Goal: Transaction & Acquisition: Subscribe to service/newsletter

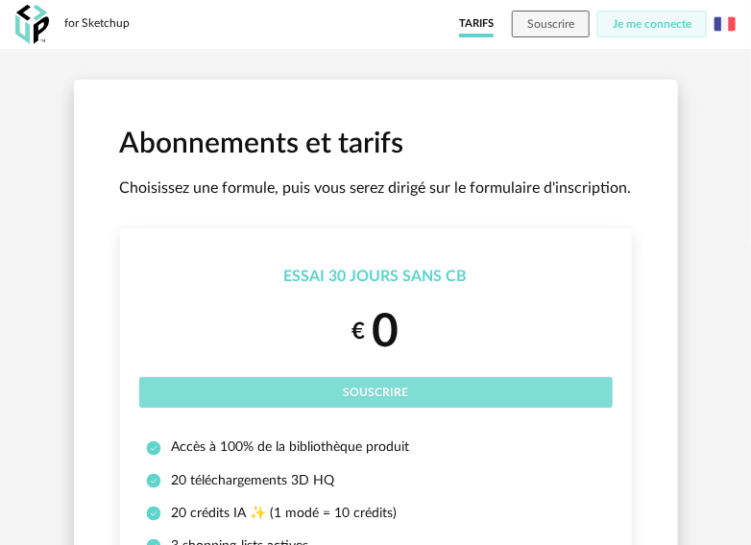
click at [527, 384] on button "Souscrire" at bounding box center [375, 392] width 473 height 31
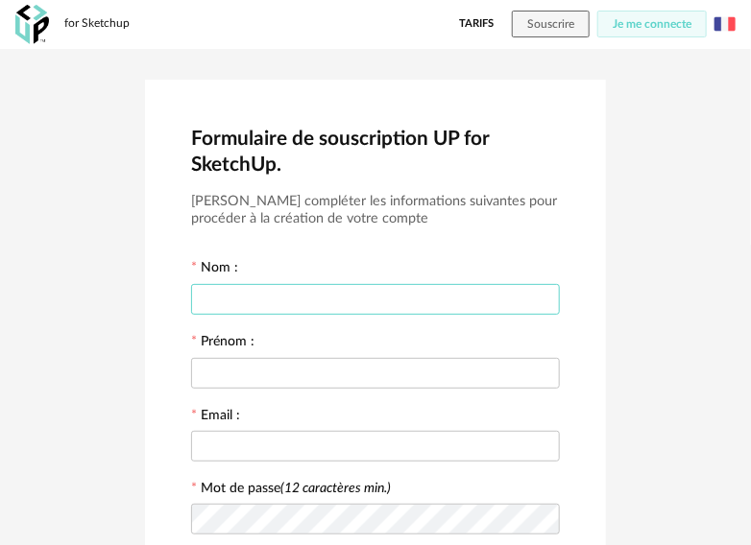
click at [327, 293] on input "text" at bounding box center [375, 299] width 369 height 31
type input "*******"
click at [333, 375] on input "text" at bounding box center [375, 373] width 369 height 31
type input "*******"
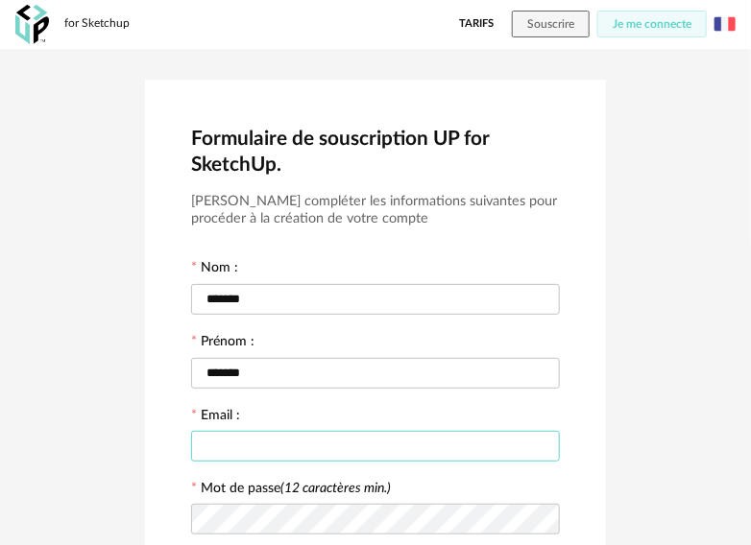
click at [277, 448] on input "text" at bounding box center [375, 446] width 369 height 31
type input "**********"
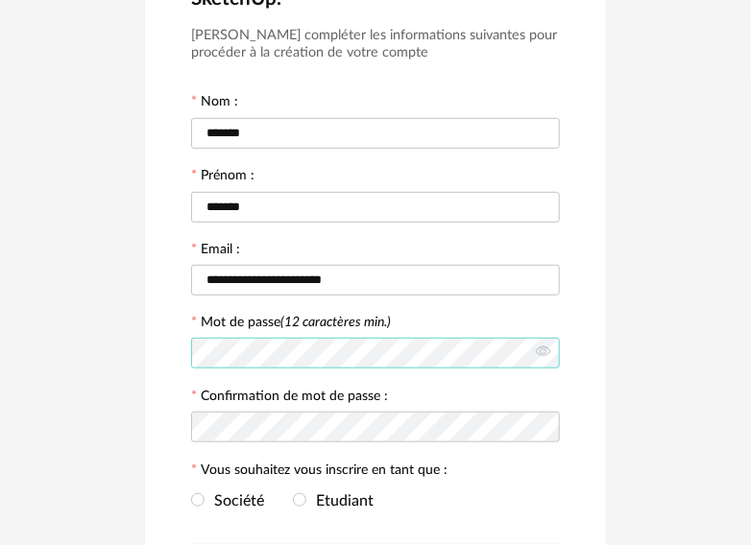
scroll to position [288, 0]
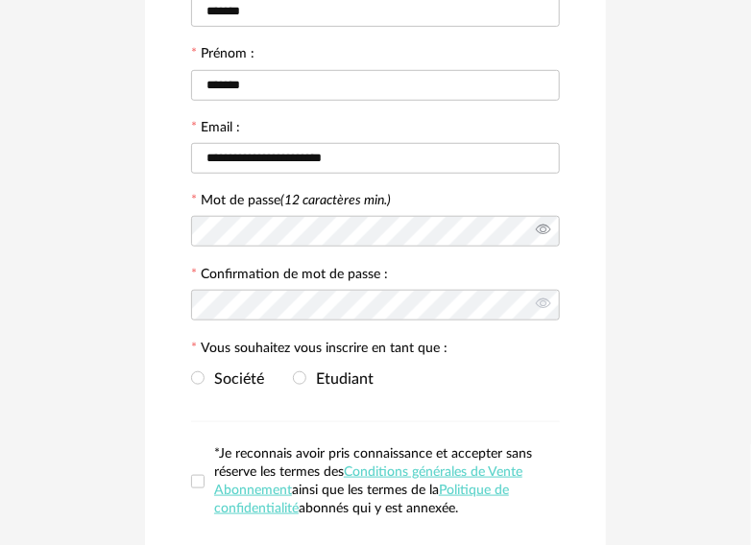
click at [549, 236] on icon at bounding box center [543, 231] width 24 height 38
click at [545, 299] on icon at bounding box center [543, 305] width 24 height 38
click at [691, 350] on div "**********" at bounding box center [375, 209] width 751 height 897
click at [202, 380] on span at bounding box center [197, 378] width 13 height 13
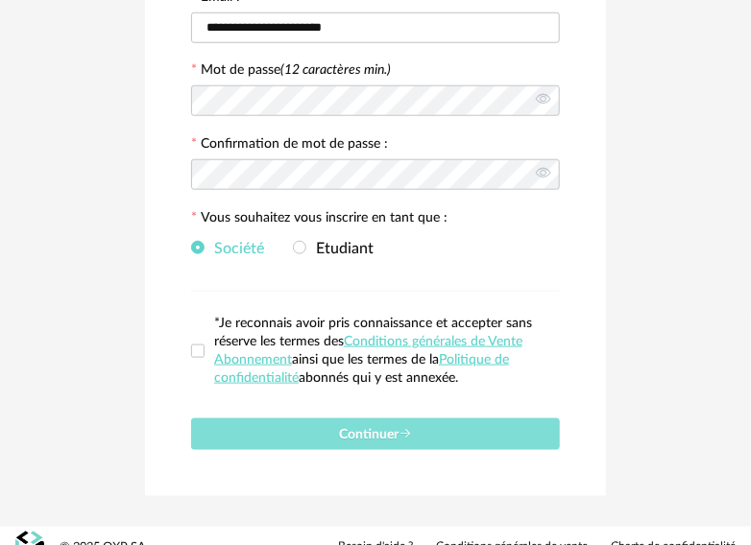
scroll to position [438, 0]
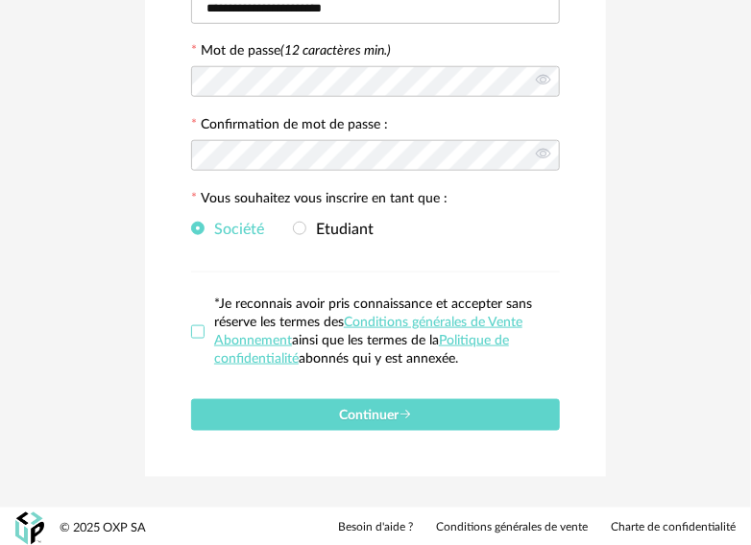
click at [196, 331] on span at bounding box center [197, 332] width 13 height 13
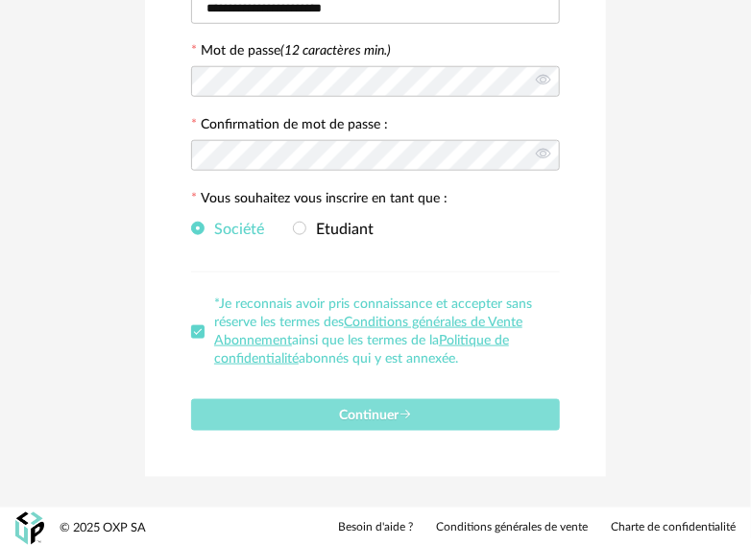
click at [457, 418] on button "Continuer" at bounding box center [375, 415] width 369 height 32
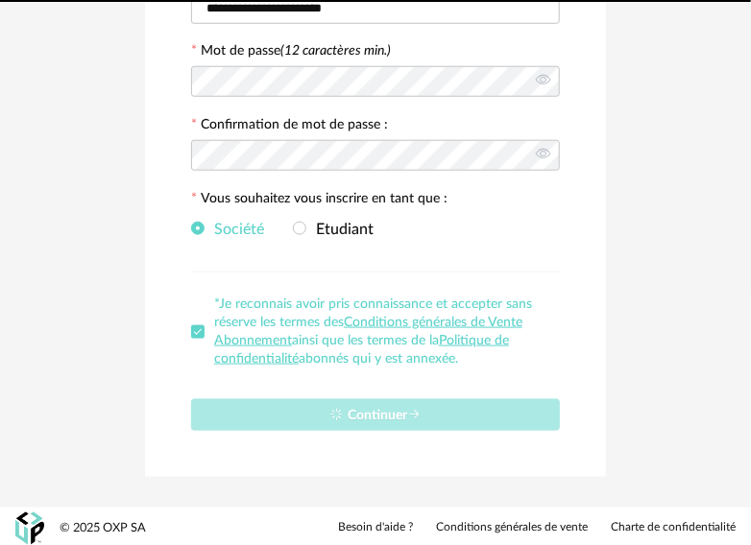
scroll to position [10, 0]
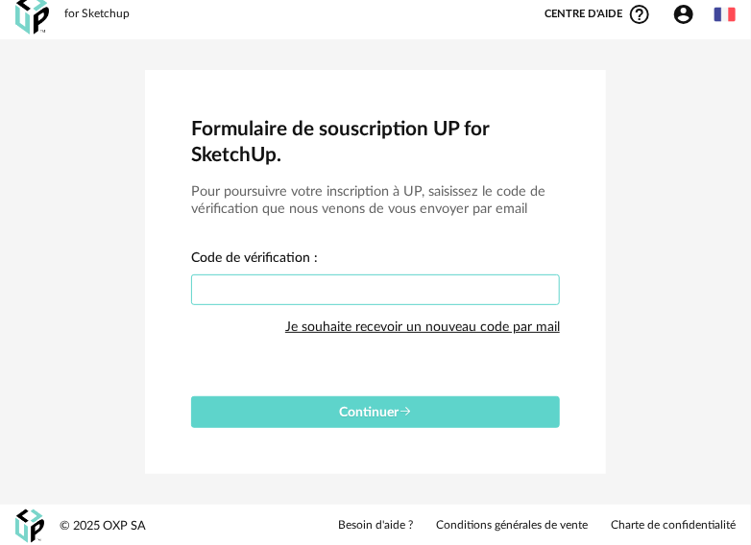
click at [554, 277] on input "text" at bounding box center [375, 290] width 369 height 31
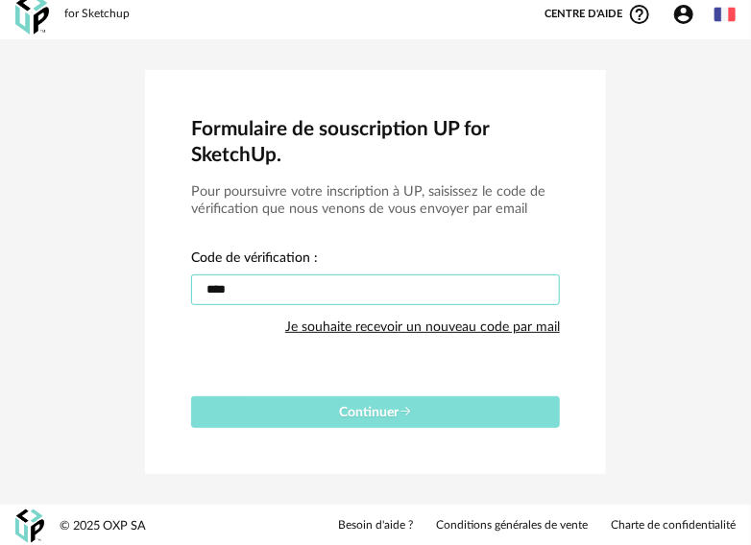
type input "****"
click at [326, 406] on button "Continuer" at bounding box center [375, 413] width 369 height 32
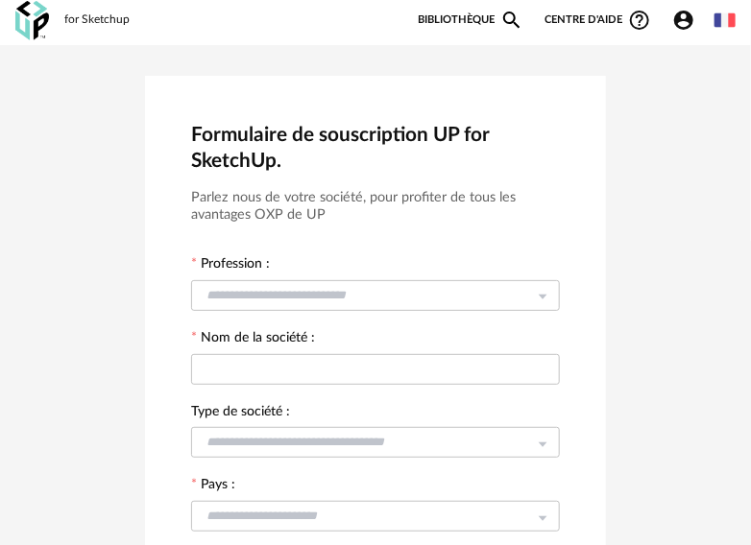
scroll to position [0, 0]
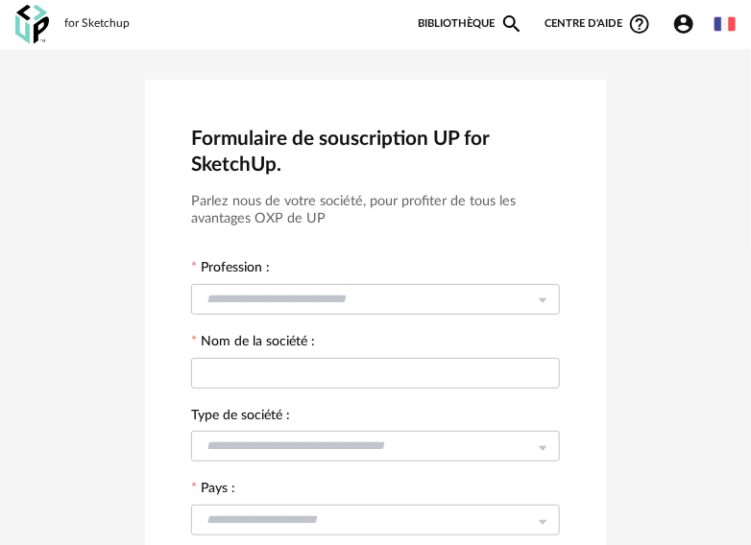
click at [732, 22] on img at bounding box center [724, 23] width 21 height 21
click at [711, 81] on li "English" at bounding box center [676, 74] width 109 height 35
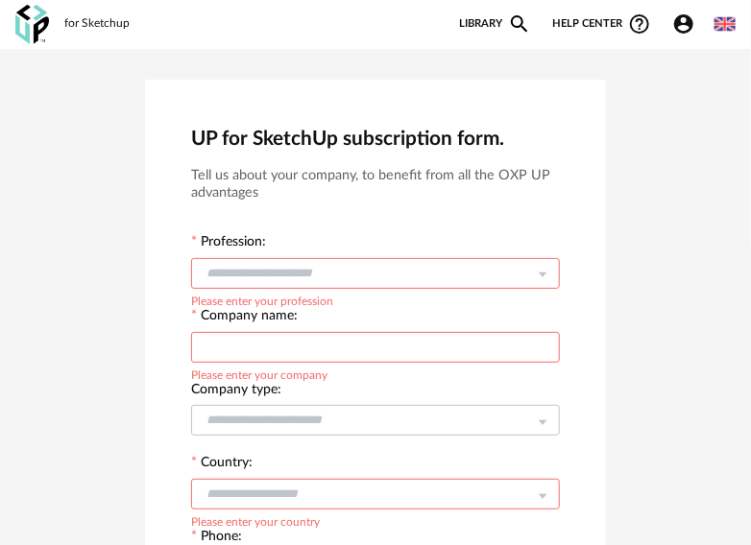
click at [546, 266] on icon at bounding box center [543, 273] width 24 height 38
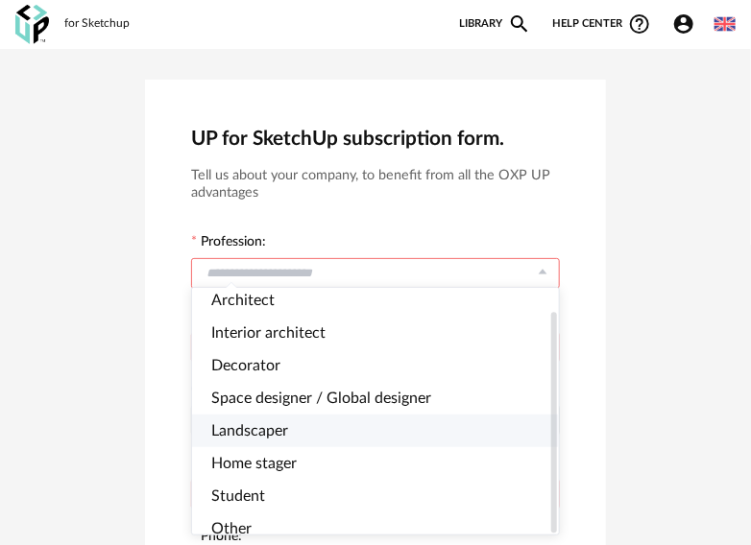
scroll to position [25, 0]
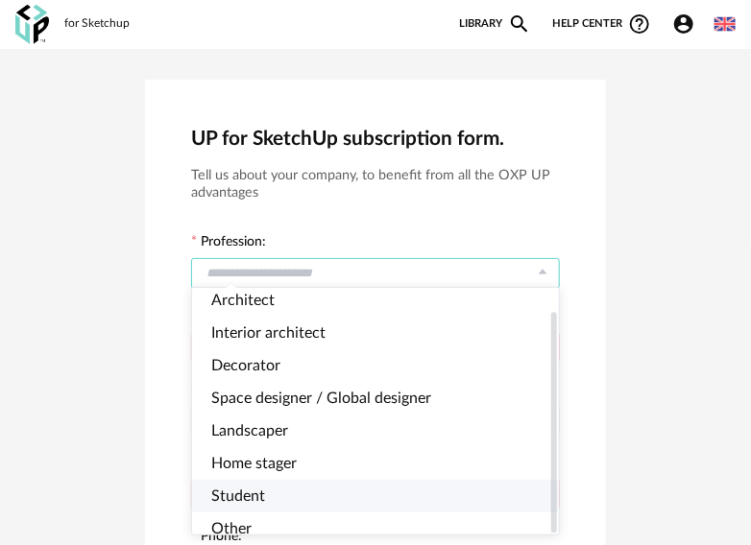
click at [308, 485] on li "Student" at bounding box center [383, 496] width 383 height 33
type input "*******"
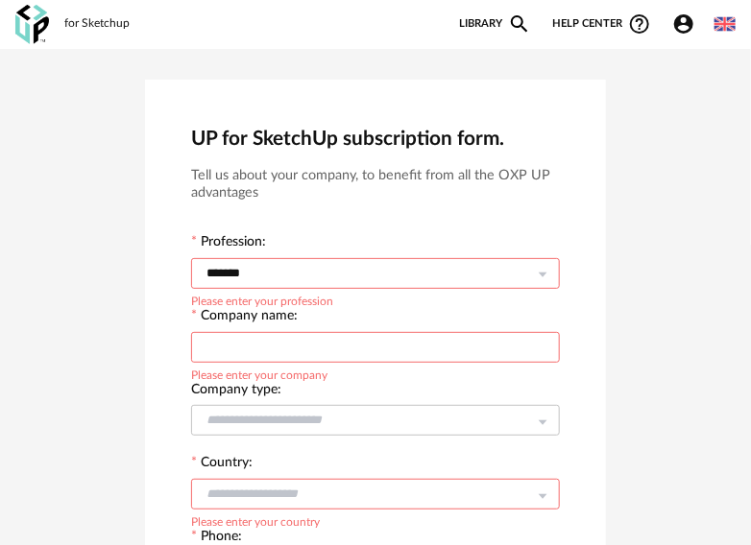
click at [544, 265] on icon at bounding box center [543, 273] width 24 height 38
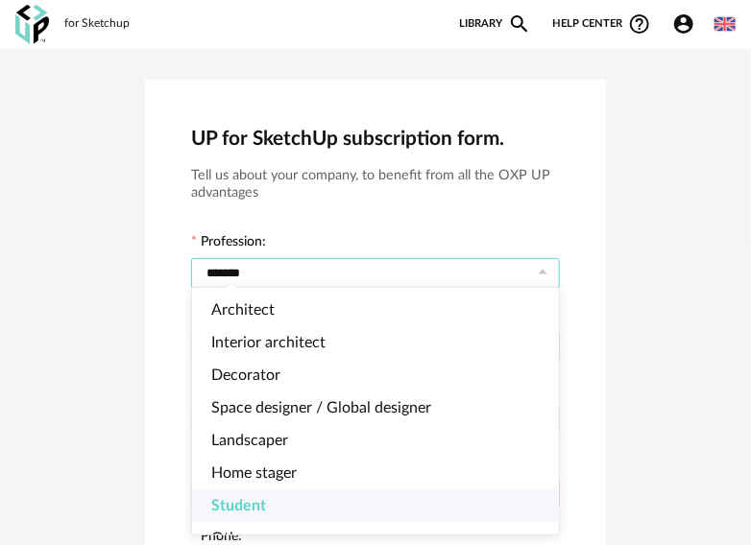
click at [544, 265] on icon at bounding box center [543, 273] width 24 height 38
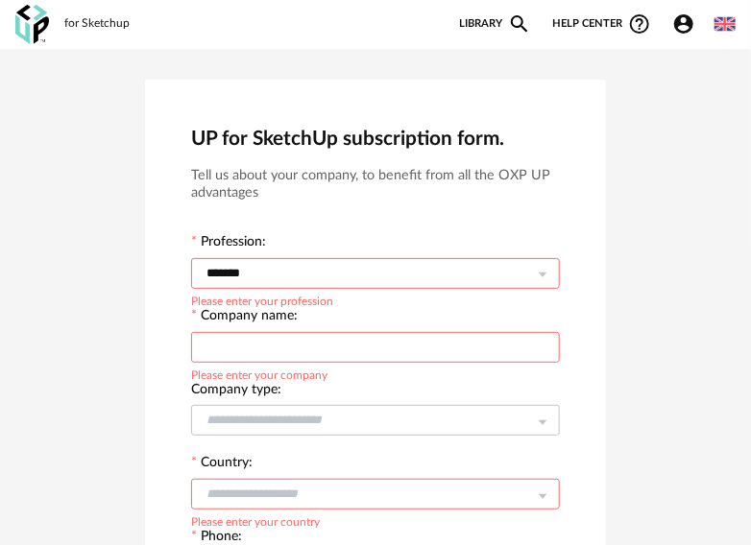
click at [514, 361] on div at bounding box center [375, 346] width 369 height 38
click at [516, 349] on input "text" at bounding box center [375, 347] width 369 height 31
click at [663, 315] on div "UP for SketchUp subscription form. Tell us about your company, to benefit from …" at bounding box center [375, 539] width 751 height 980
click at [487, 350] on input "text" at bounding box center [375, 347] width 369 height 31
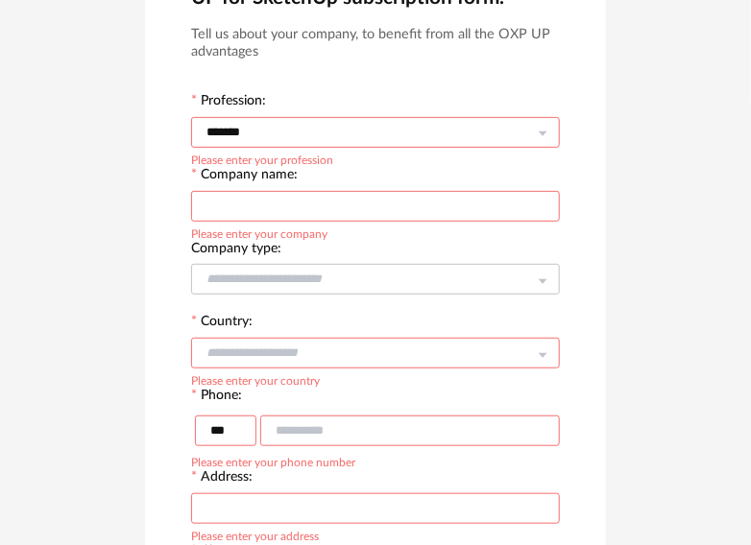
scroll to position [44, 0]
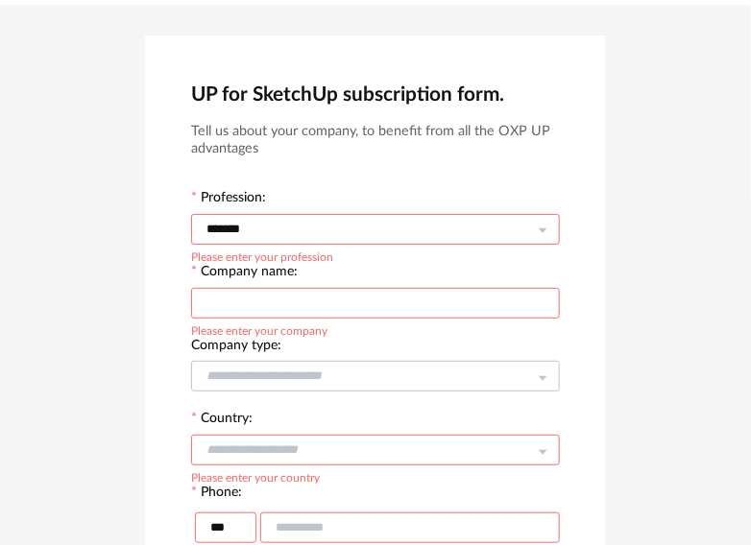
click at [534, 342] on div "Company type: Freelancer company under 3 people company between 3 and 10 people…" at bounding box center [375, 366] width 369 height 59
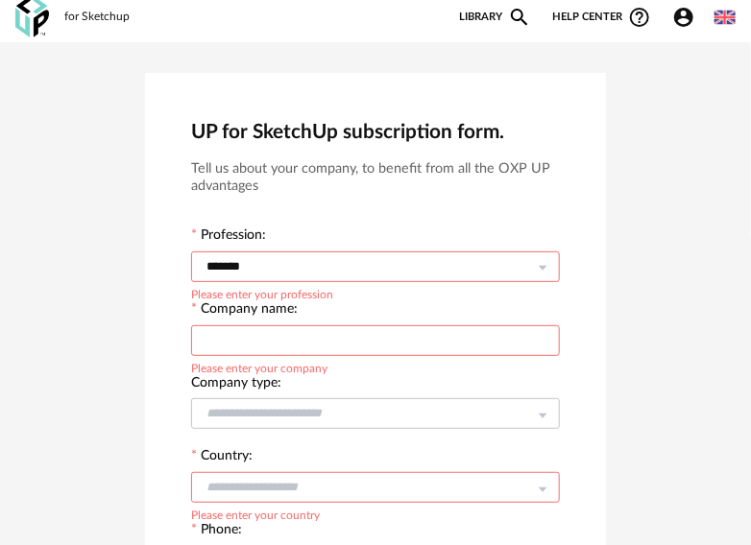
scroll to position [0, 0]
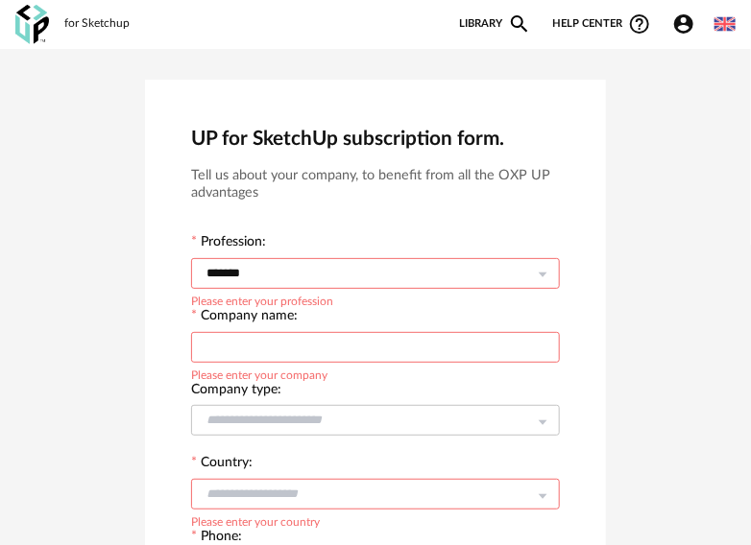
click at [680, 26] on icon "Account Circle icon" at bounding box center [683, 23] width 19 height 19
click at [603, 408] on div "UP for SketchUp subscription form. Tell us about your company, to benefit from …" at bounding box center [375, 539] width 461 height 919
click at [498, 25] on link "Library Magnify icon" at bounding box center [495, 23] width 72 height 23
click at [521, 19] on icon "Magnify icon" at bounding box center [519, 23] width 17 height 17
click at [505, 31] on link "Library Magnify icon" at bounding box center [495, 23] width 72 height 23
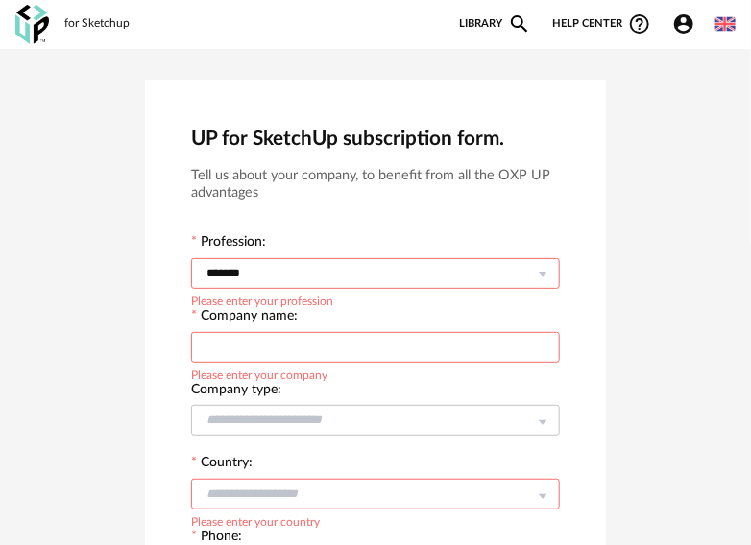
click at [507, 24] on link "Library Magnify icon" at bounding box center [495, 23] width 72 height 23
click at [509, 23] on icon "Magnify icon" at bounding box center [519, 23] width 23 height 23
click at [510, 20] on icon "Magnify icon" at bounding box center [519, 23] width 23 height 23
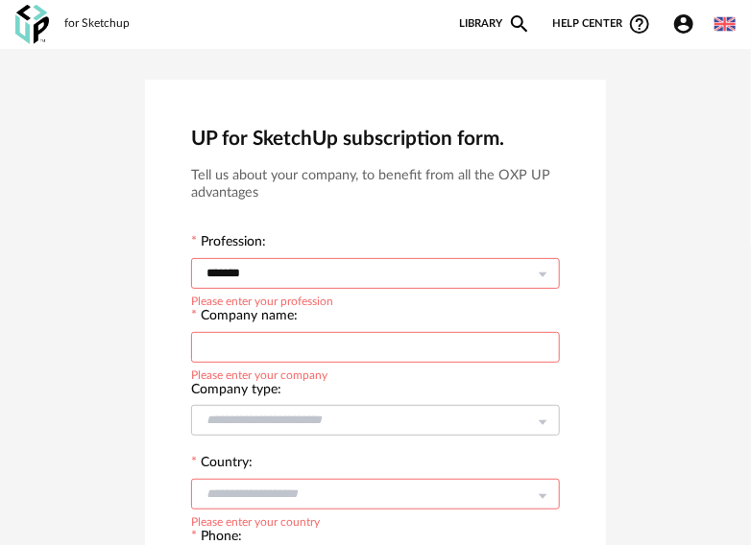
click at [514, 16] on icon "Magnify icon" at bounding box center [519, 23] width 17 height 17
click at [525, 17] on icon "Magnify icon" at bounding box center [519, 23] width 23 height 23
click at [519, 23] on icon "Magnify icon" at bounding box center [519, 23] width 23 height 23
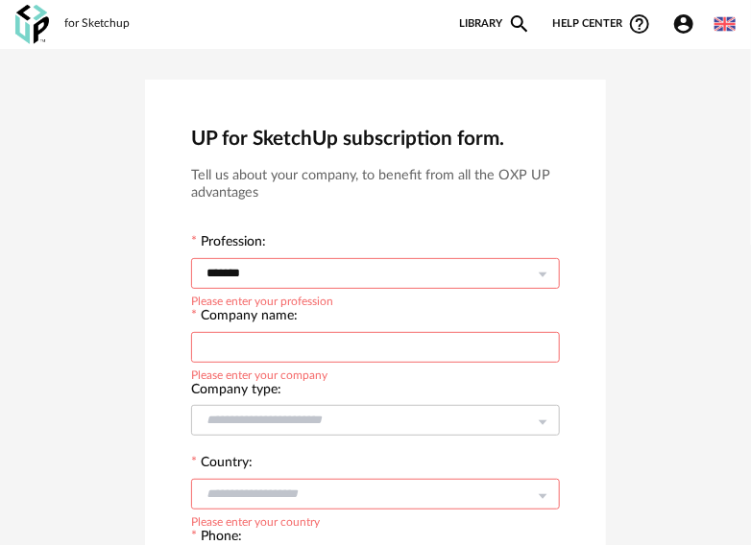
click at [519, 23] on icon "Magnify icon" at bounding box center [519, 23] width 23 height 23
click at [513, 26] on icon "Magnify icon" at bounding box center [519, 23] width 17 height 17
click at [515, 18] on icon "Magnify icon" at bounding box center [519, 23] width 23 height 23
click at [481, 22] on link "Library Magnify icon" at bounding box center [495, 23] width 72 height 23
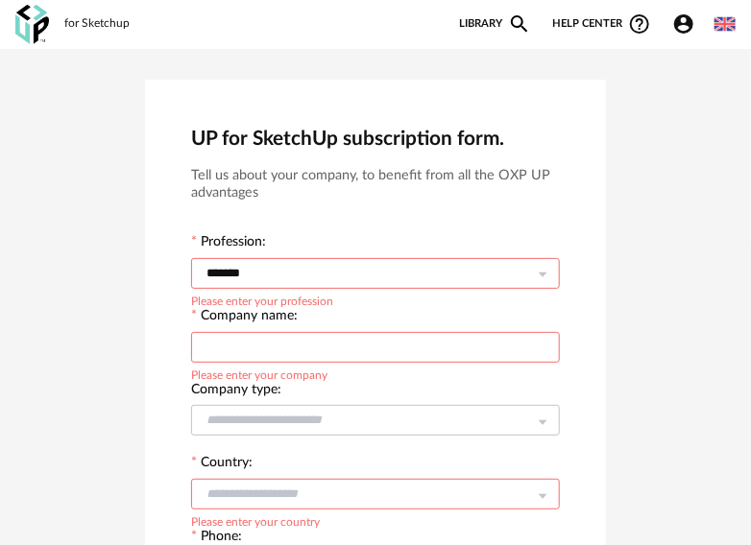
click at [481, 22] on link "Library Magnify icon" at bounding box center [495, 23] width 72 height 23
click at [516, 21] on icon "Magnify icon" at bounding box center [519, 23] width 23 height 23
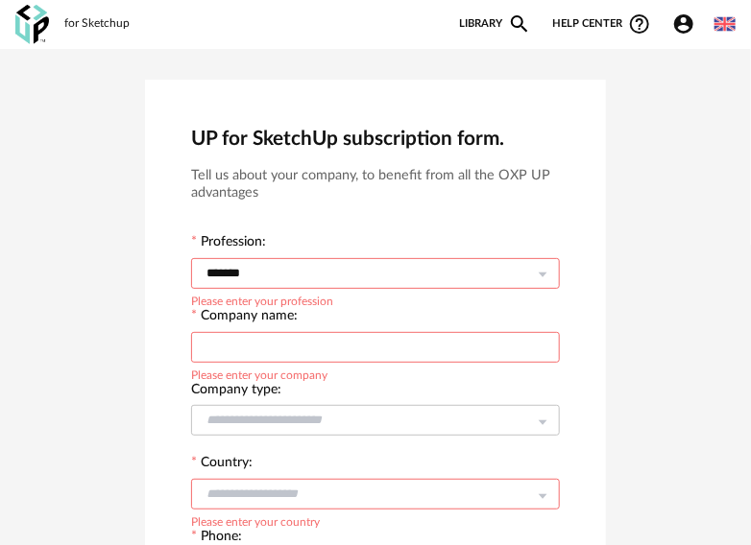
click at [516, 21] on icon "Magnify icon" at bounding box center [519, 23] width 23 height 23
click at [689, 22] on icon "Account Circle icon" at bounding box center [683, 23] width 19 height 19
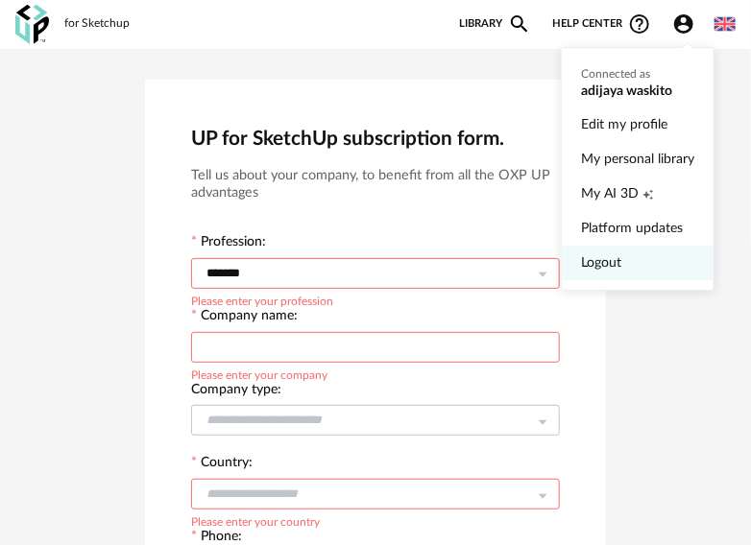
click at [626, 264] on link "Logout" at bounding box center [637, 263] width 113 height 35
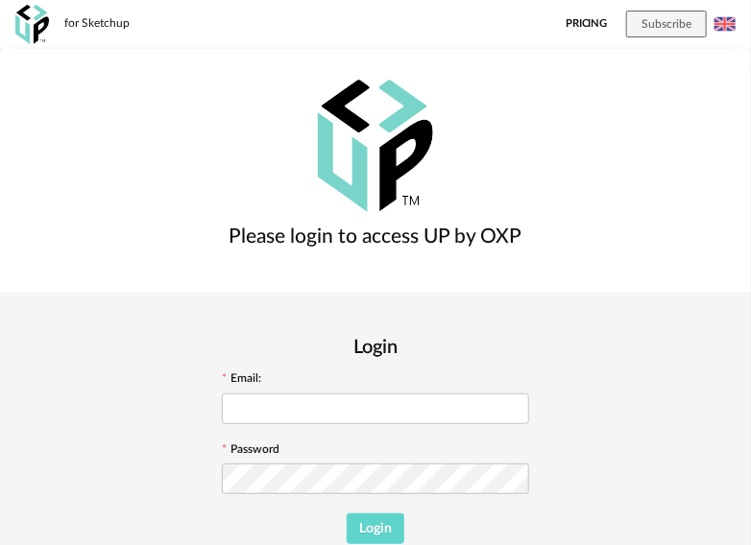
click at [584, 23] on link "Pricing" at bounding box center [587, 24] width 42 height 49
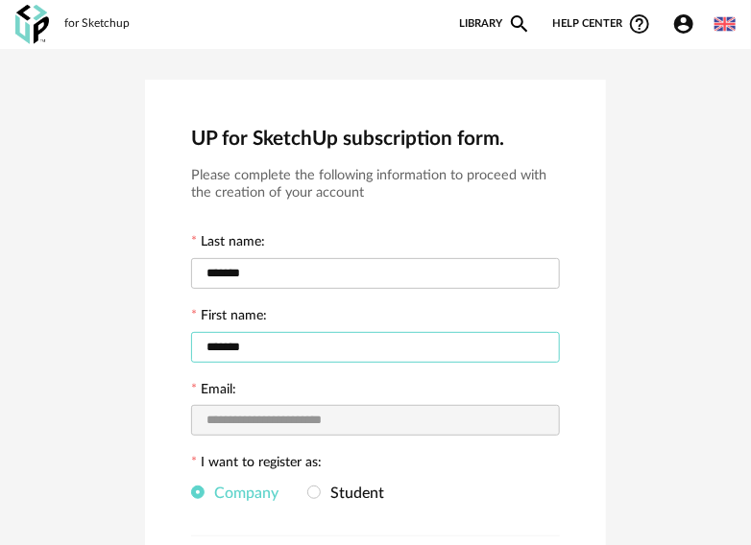
drag, startPoint x: 254, startPoint y: 348, endPoint x: 147, endPoint y: 340, distance: 107.8
click at [147, 340] on div "**********" at bounding box center [375, 411] width 461 height 663
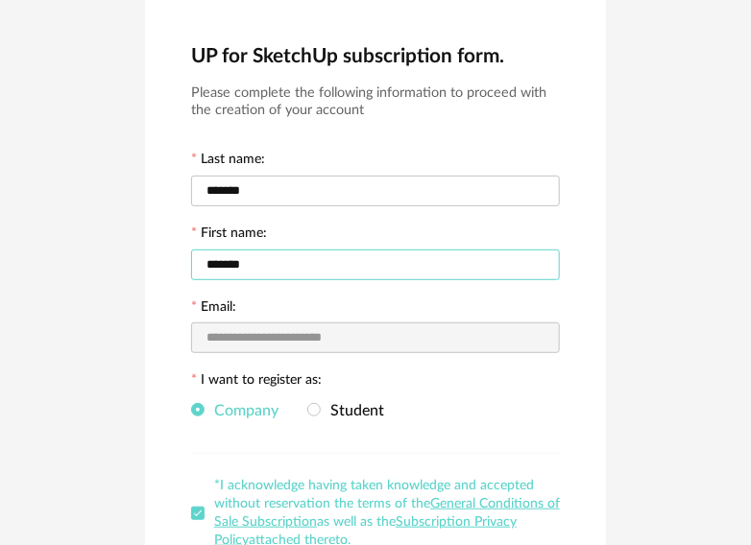
scroll to position [73, 0]
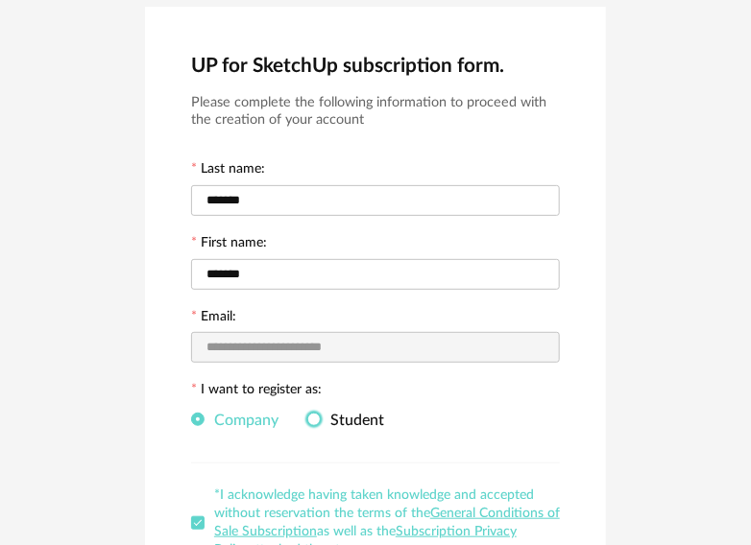
click at [319, 418] on span at bounding box center [313, 419] width 13 height 13
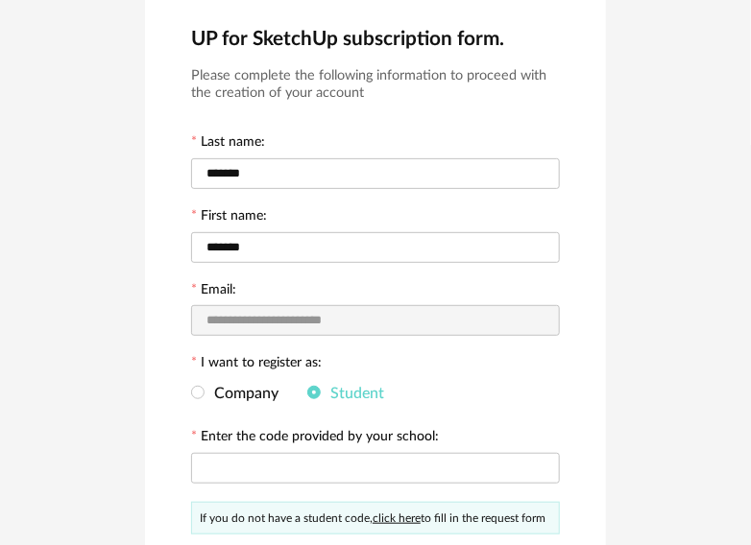
scroll to position [0, 0]
